Goal: Book appointment/travel/reservation

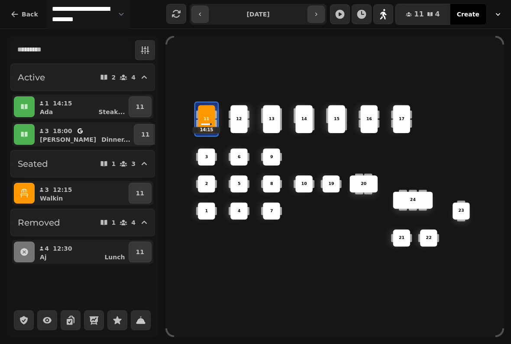
click at [142, 130] on p "11" at bounding box center [145, 134] width 8 height 9
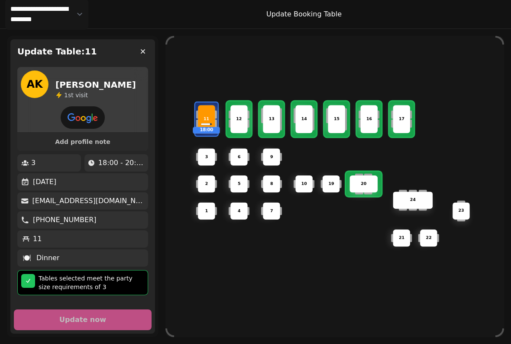
click at [140, 51] on icon "button" at bounding box center [142, 51] width 9 height 9
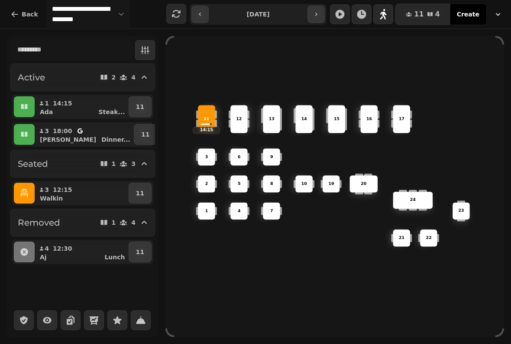
click at [141, 101] on button "11" at bounding box center [140, 106] width 23 height 21
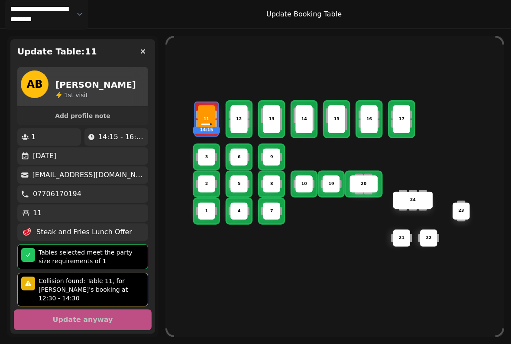
click at [303, 181] on p "10" at bounding box center [304, 184] width 6 height 6
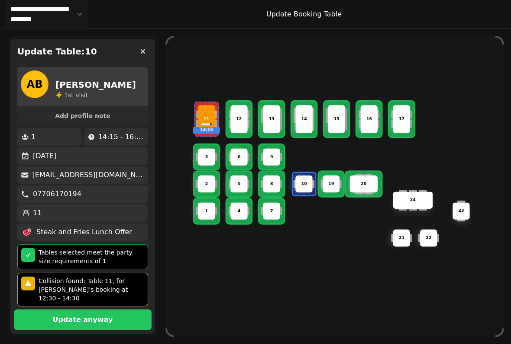
click at [115, 310] on button "Update anyway" at bounding box center [83, 320] width 138 height 21
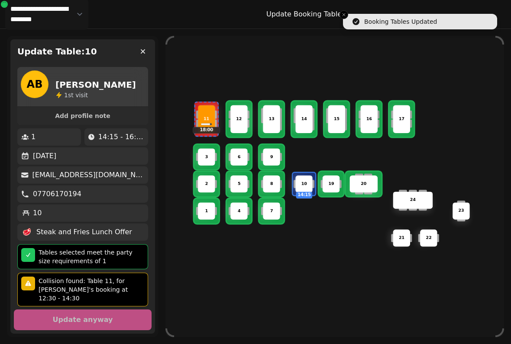
click at [142, 44] on button "button" at bounding box center [142, 51] width 17 height 17
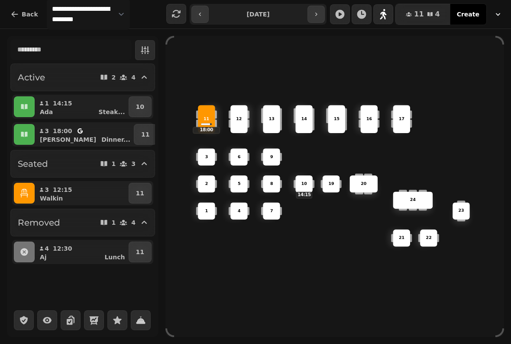
click at [141, 133] on p "11" at bounding box center [145, 134] width 8 height 9
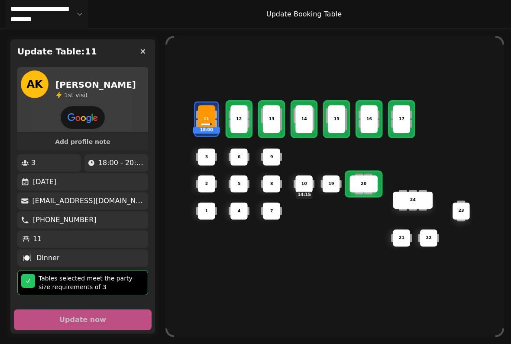
click at [272, 116] on p "13" at bounding box center [271, 119] width 6 height 6
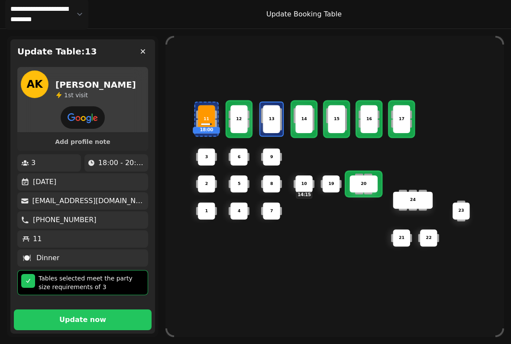
click at [87, 317] on p "Update now" at bounding box center [82, 320] width 47 height 7
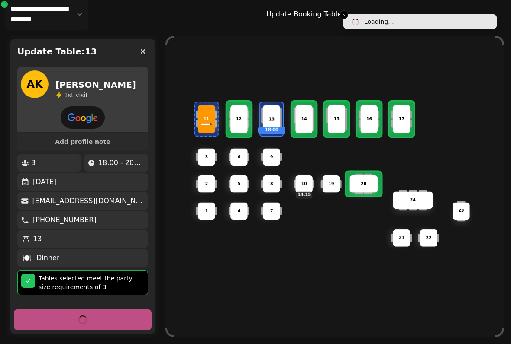
click at [140, 51] on icon "button" at bounding box center [142, 51] width 9 height 9
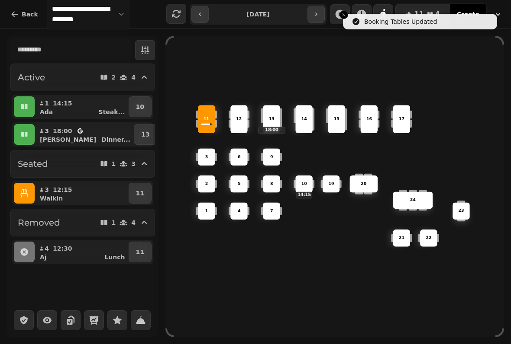
click at [25, 106] on icon "button" at bounding box center [24, 106] width 6 height 5
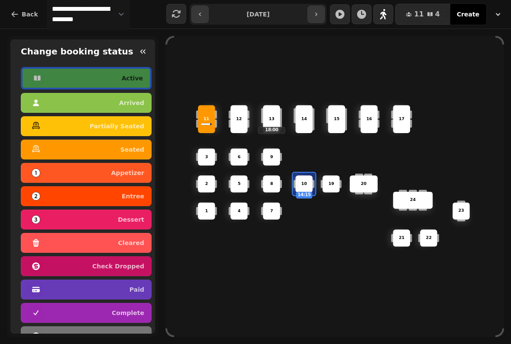
click at [141, 147] on p "seated" at bounding box center [132, 150] width 24 height 6
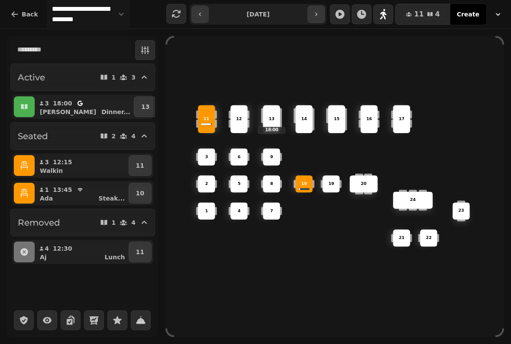
click at [235, 154] on div "6" at bounding box center [239, 157] width 16 height 6
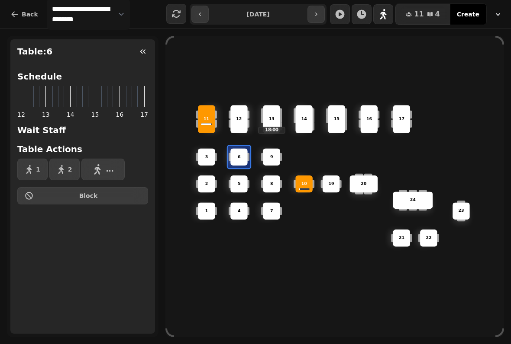
click at [65, 167] on button "2" at bounding box center [64, 170] width 30 height 22
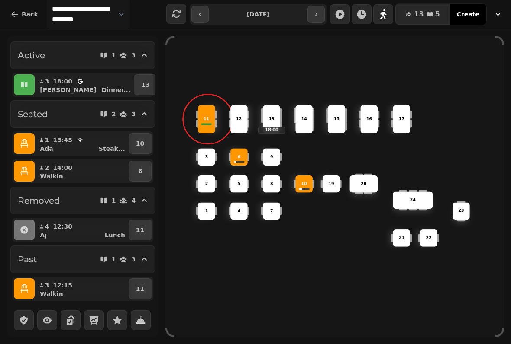
scroll to position [26, 0]
click at [30, 280] on button "button" at bounding box center [24, 289] width 21 height 21
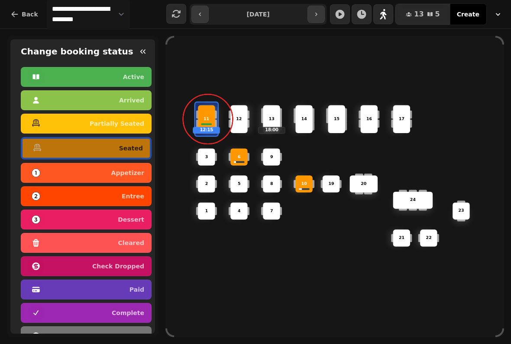
click at [132, 312] on p "complete" at bounding box center [128, 313] width 32 height 6
